Goal: Find specific page/section: Find specific page/section

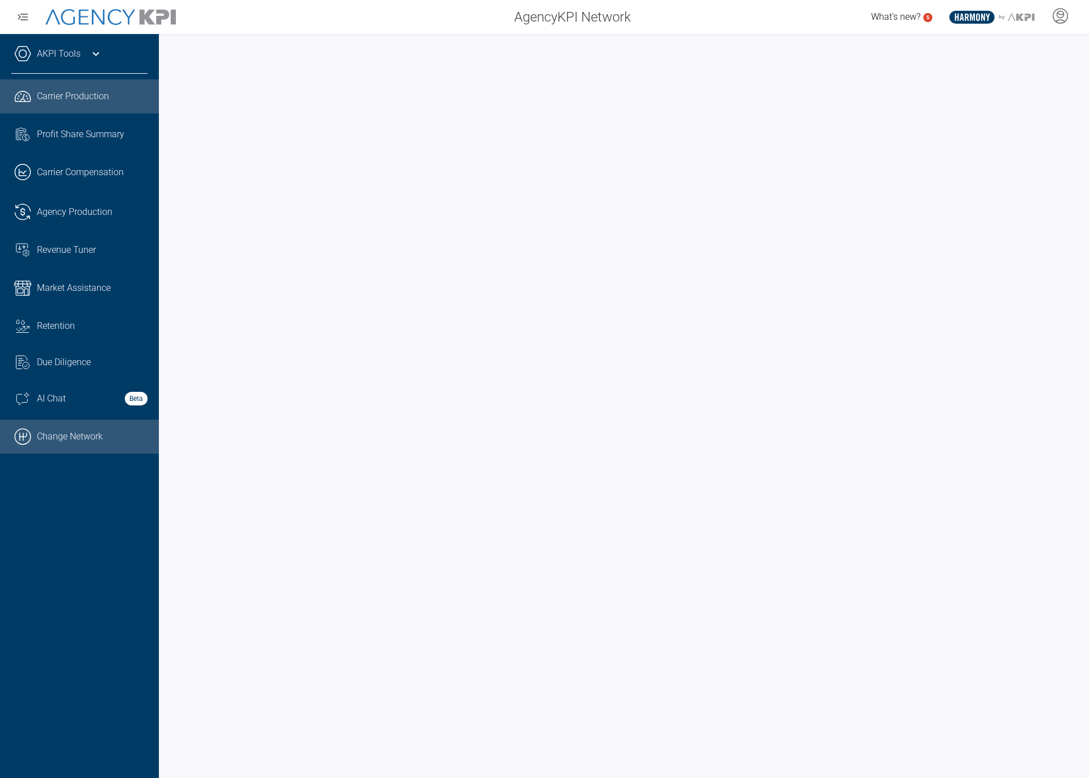
click at [57, 448] on link ".cls-1{fill:none;stroke:#000;stroke-linecap:round;stroke-linejoin:round;stroke-…" at bounding box center [79, 437] width 159 height 34
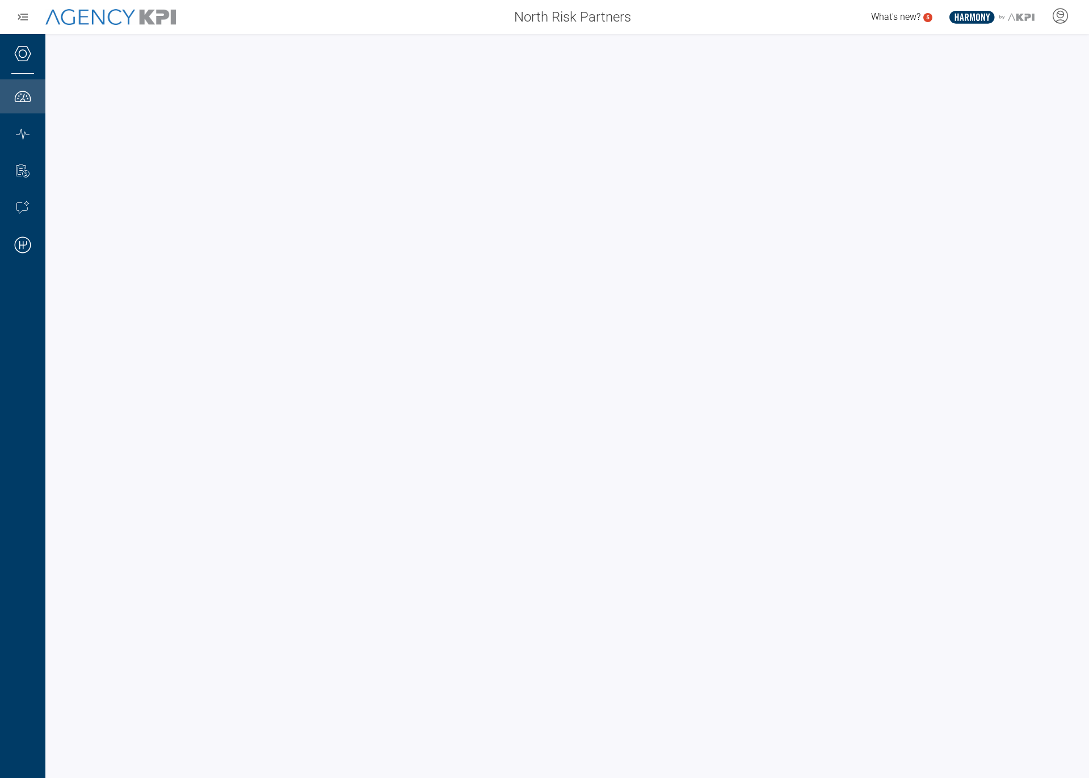
click at [382, 24] on div "North Risk Partners" at bounding box center [414, 17] width 449 height 23
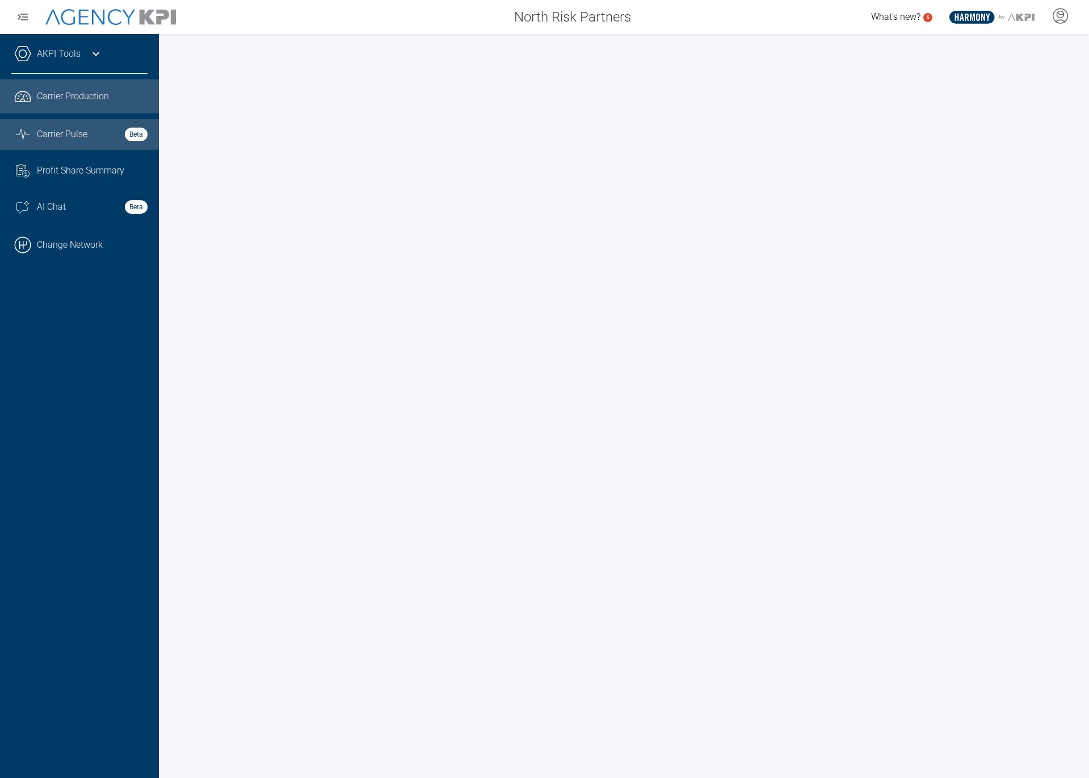
click at [41, 140] on span "Carrier Pulse" at bounding box center [62, 135] width 50 height 14
